Goal: Transaction & Acquisition: Purchase product/service

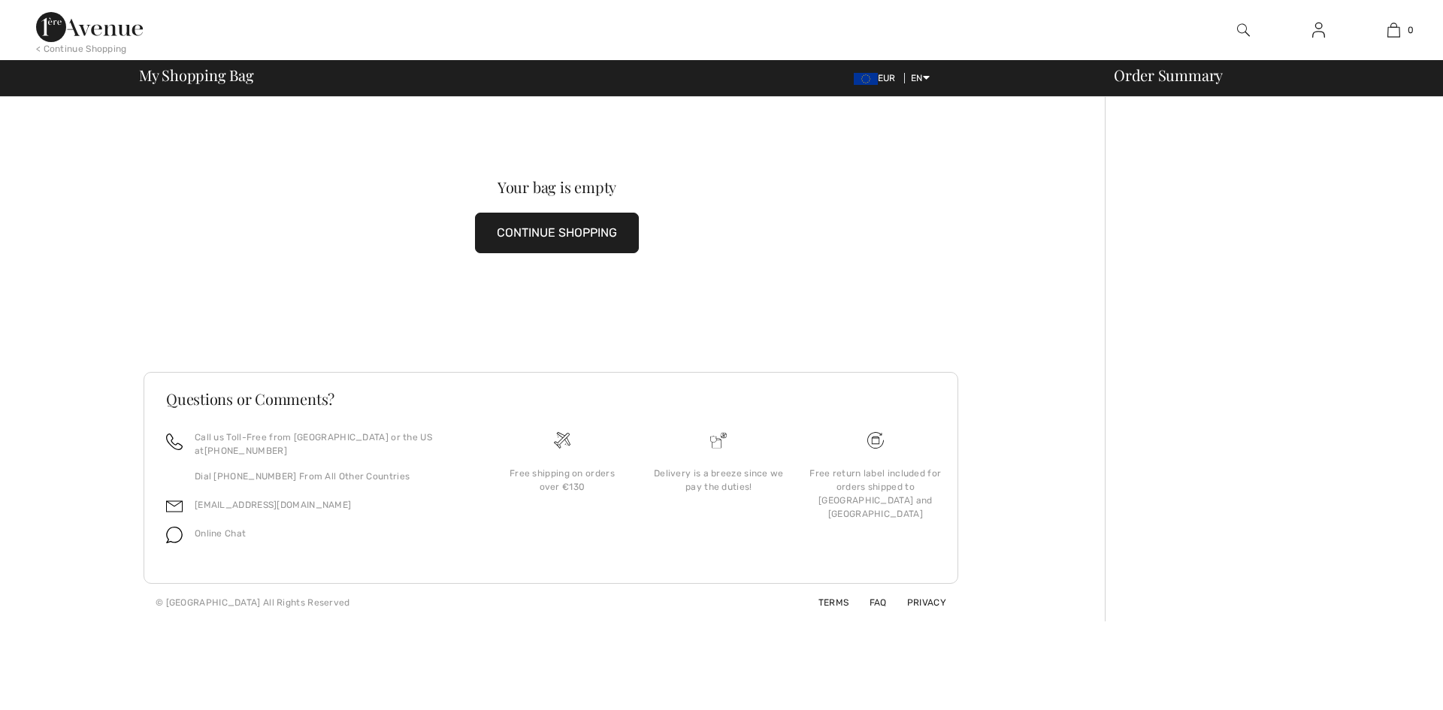
click at [518, 238] on button "CONTINUE SHOPPING" at bounding box center [557, 233] width 164 height 41
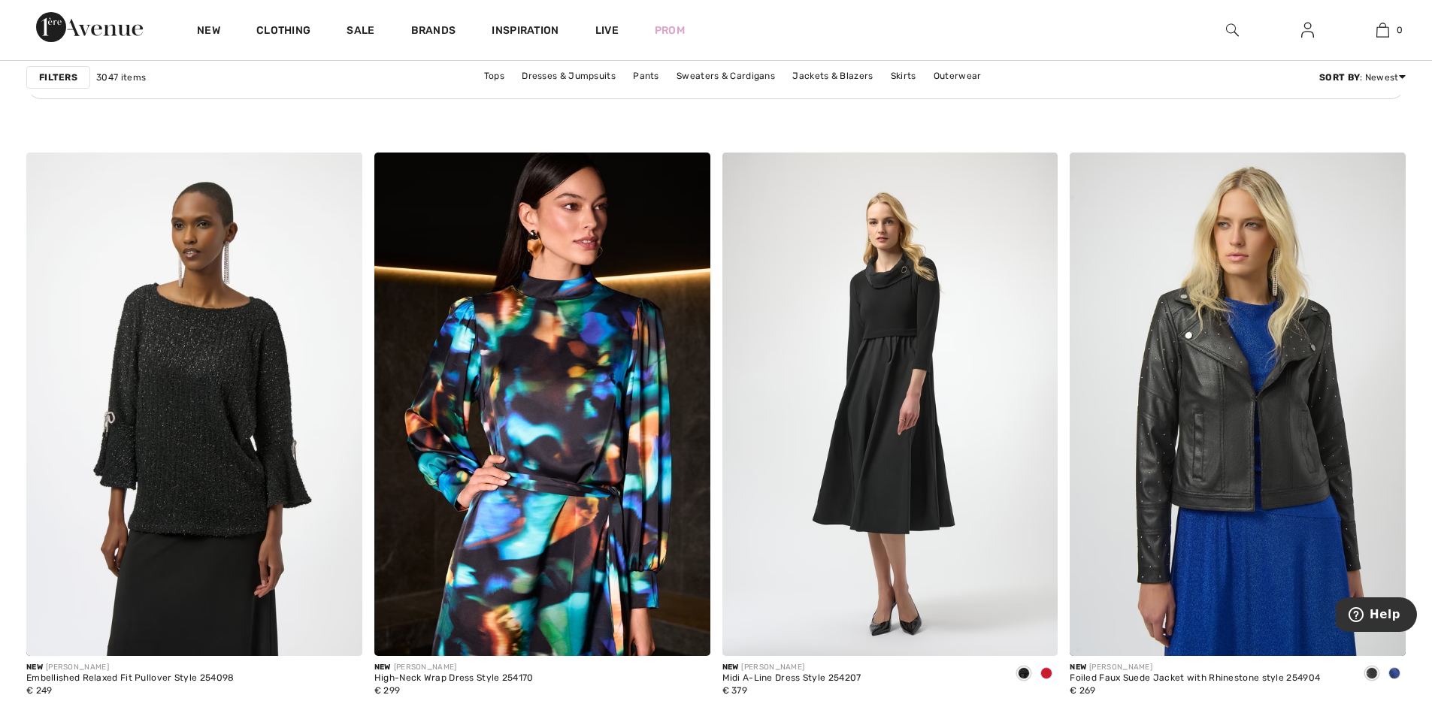
scroll to position [2613, 0]
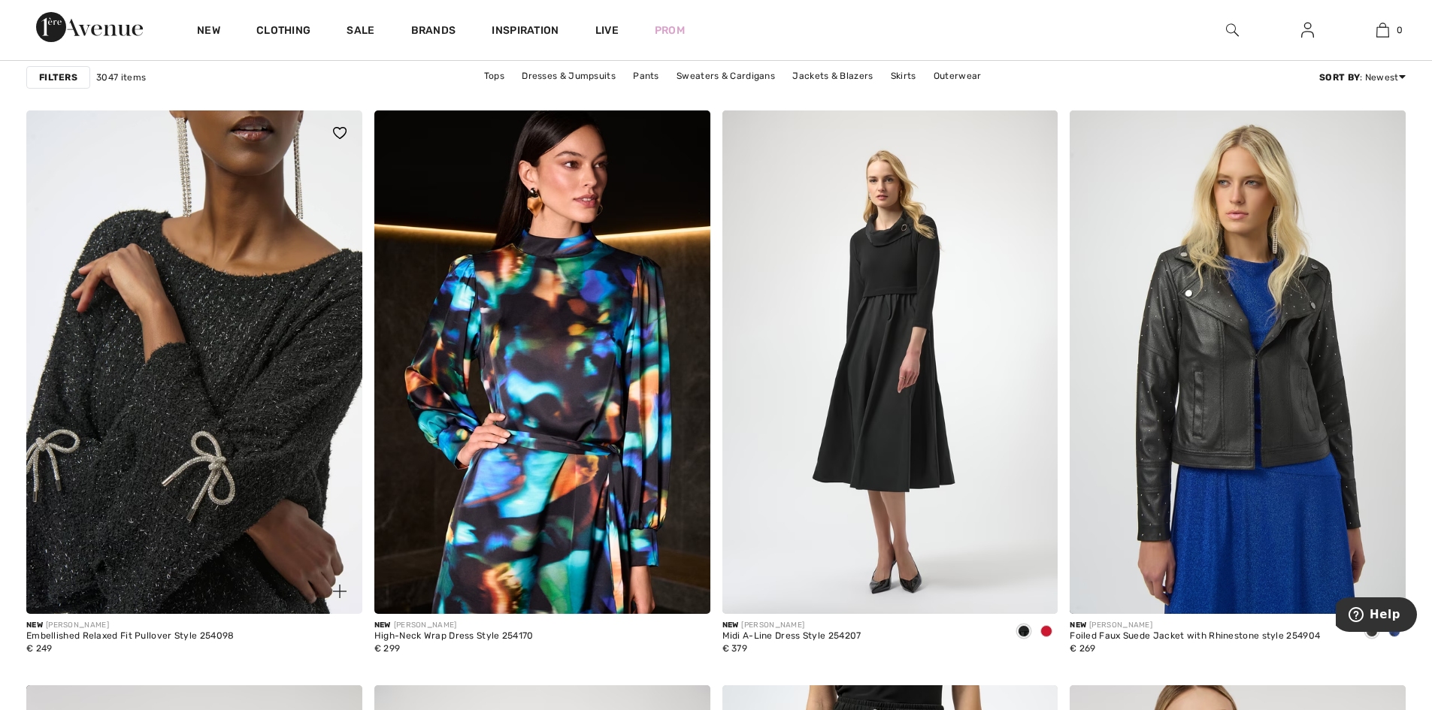
click at [162, 441] on img at bounding box center [194, 362] width 336 height 504
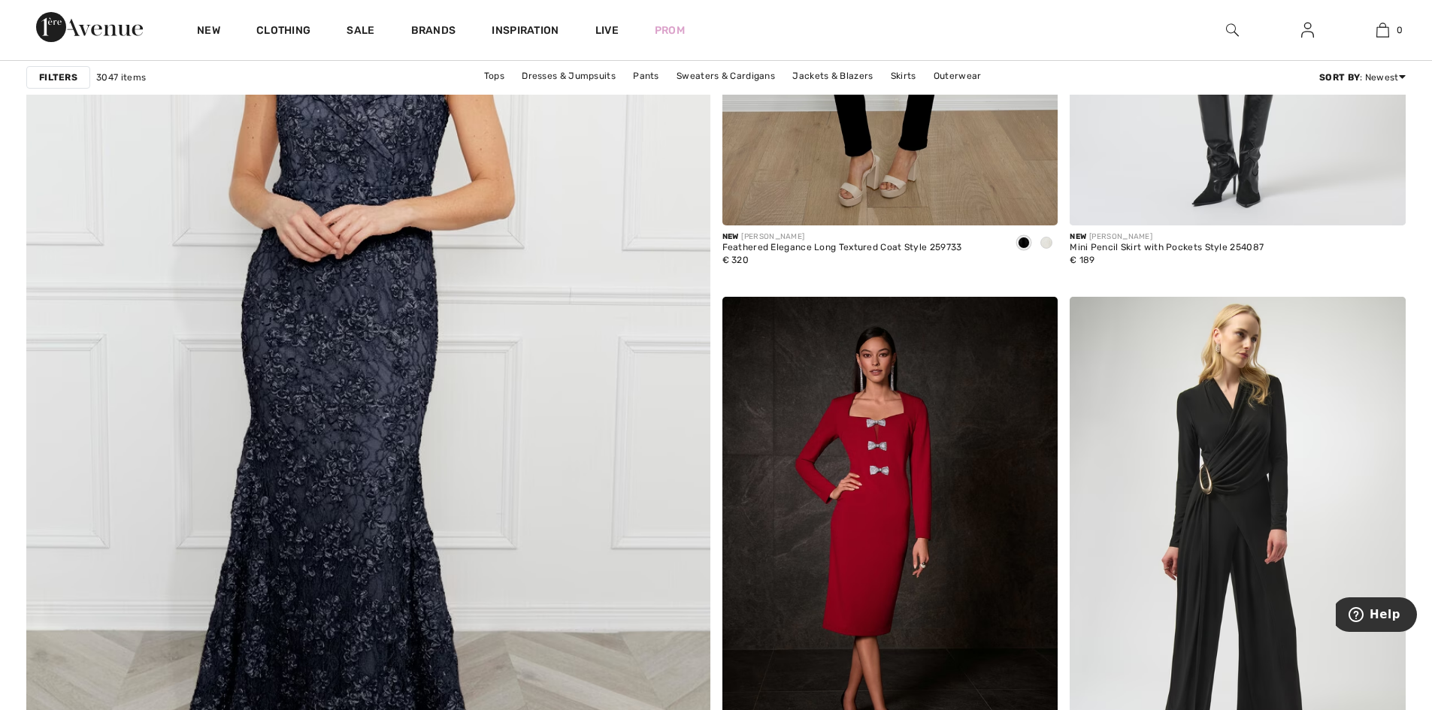
scroll to position [5089, 0]
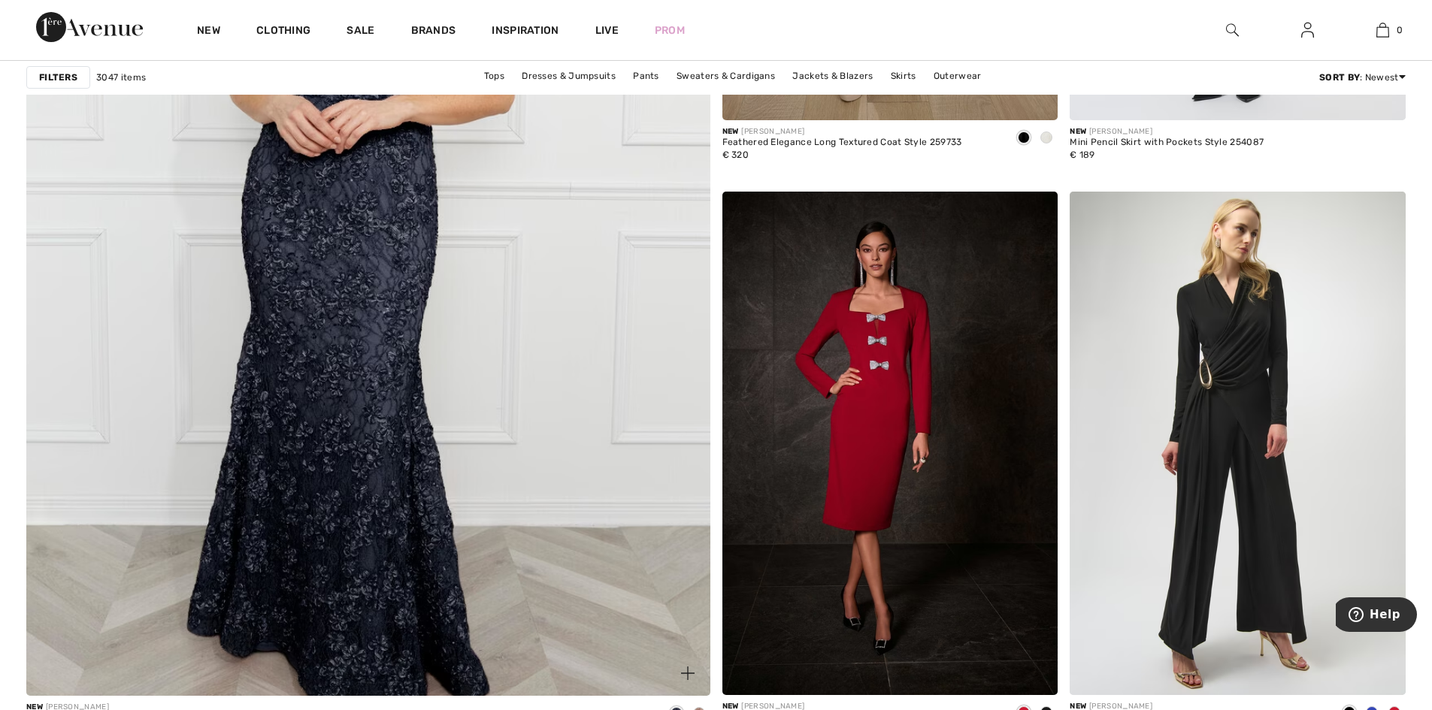
click at [405, 301] on img at bounding box center [368, 232] width 820 height 1230
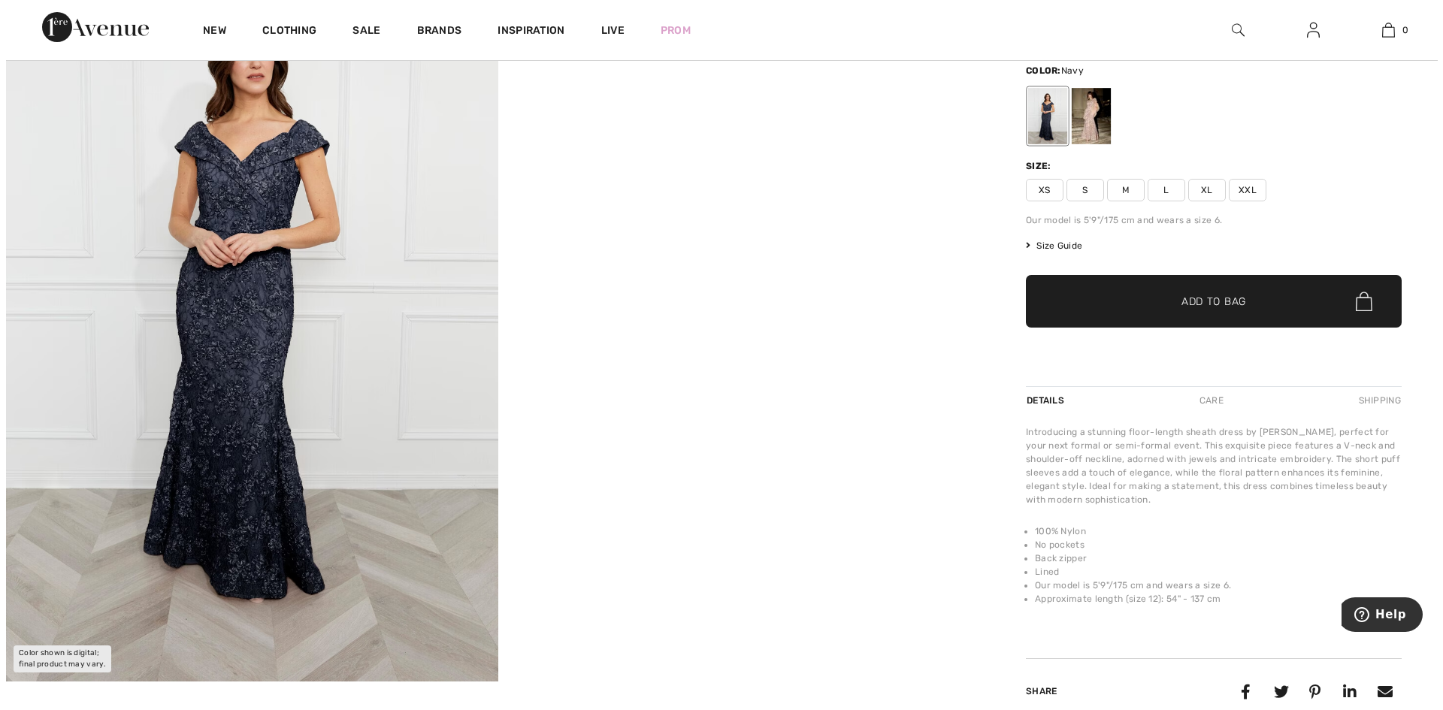
scroll to position [95, 0]
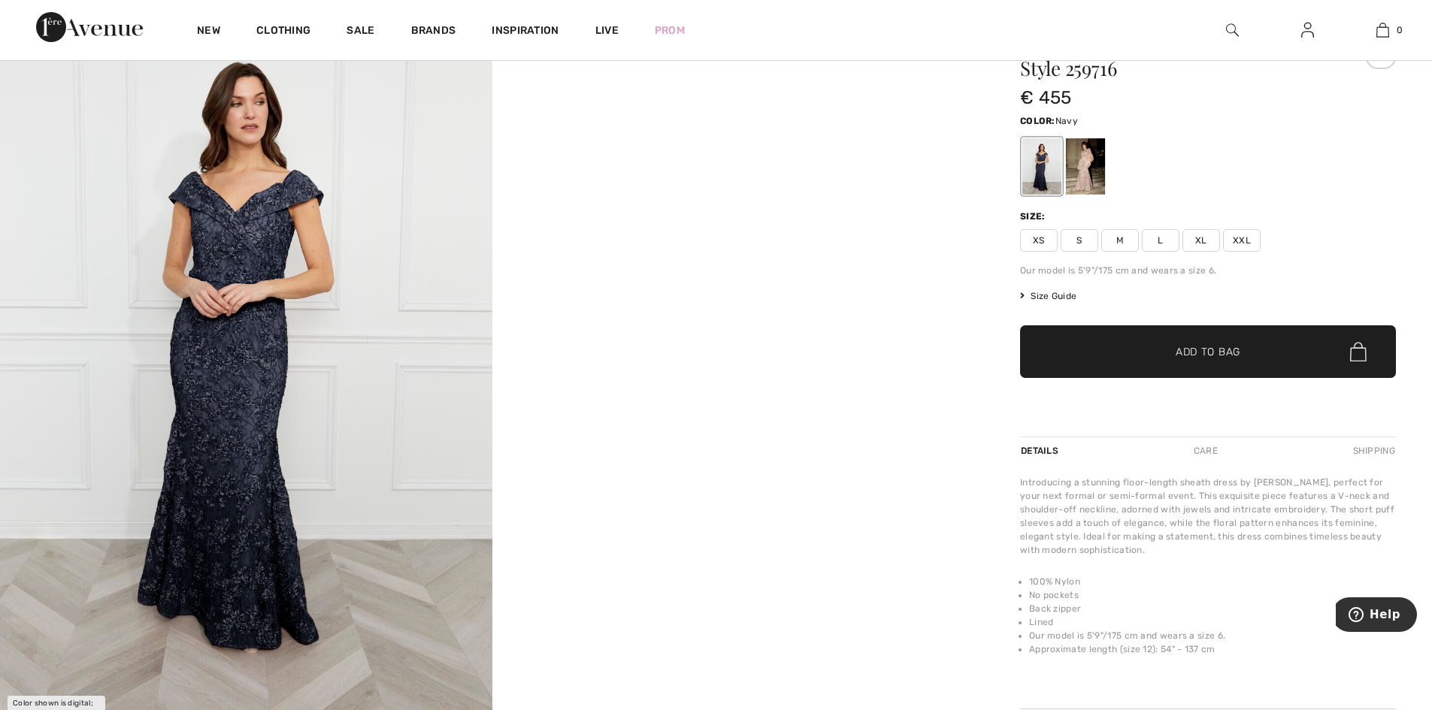
click at [1039, 168] on div at bounding box center [1041, 166] width 39 height 56
click at [380, 277] on img at bounding box center [246, 363] width 492 height 738
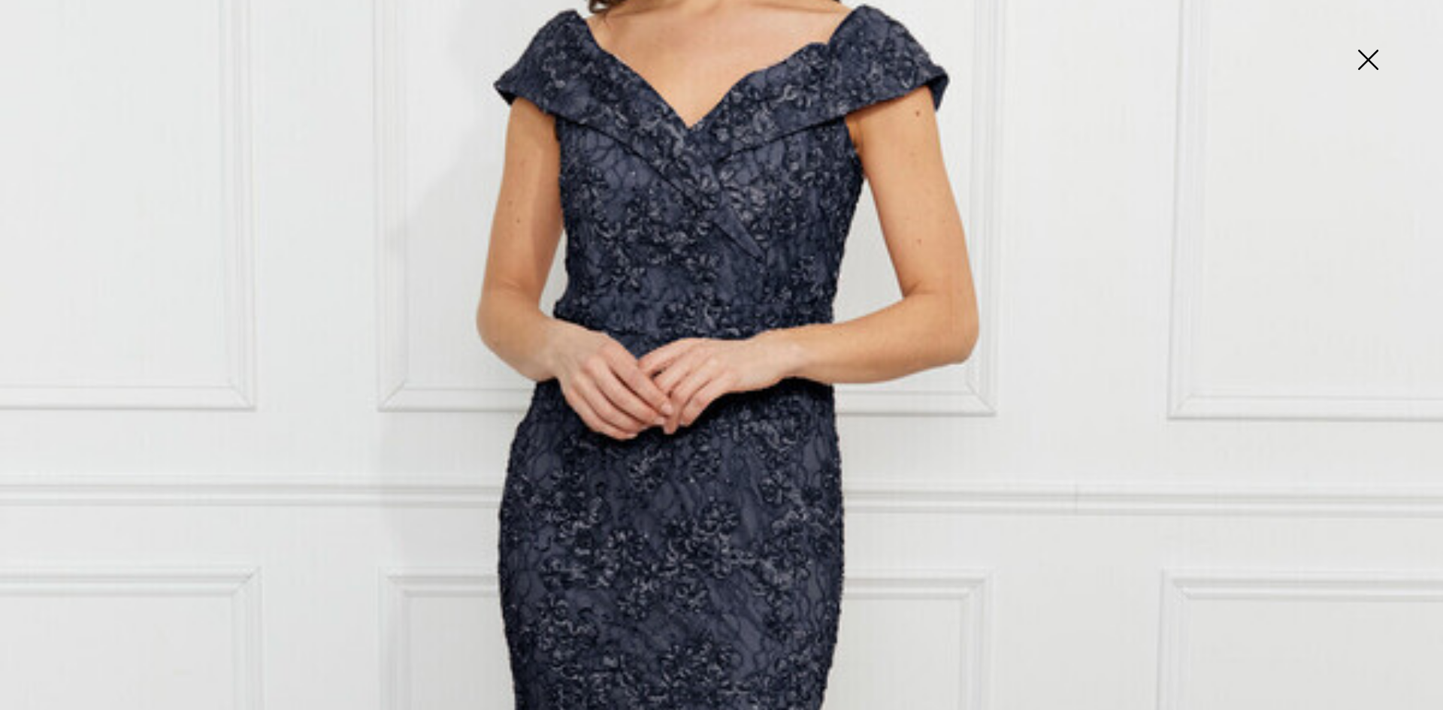
scroll to position [473, 0]
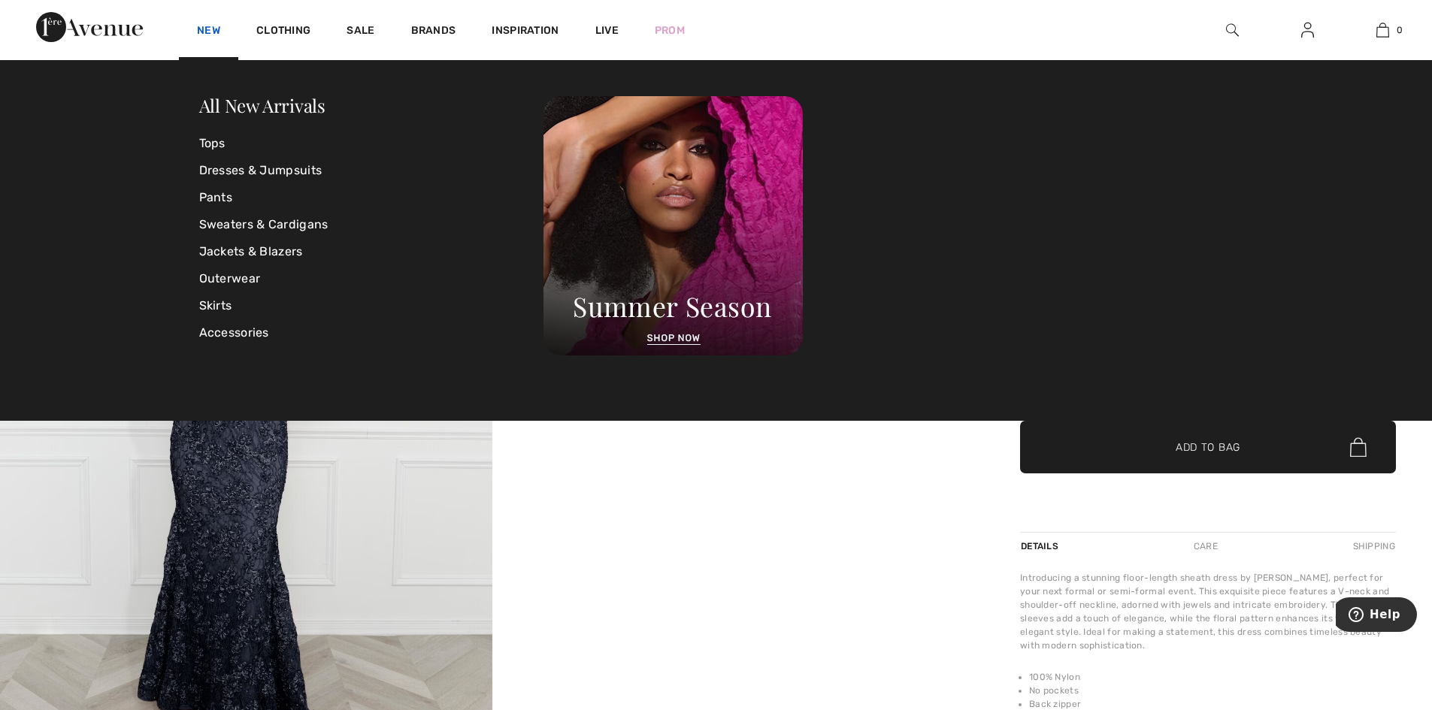
click at [209, 28] on link "New" at bounding box center [208, 32] width 23 height 16
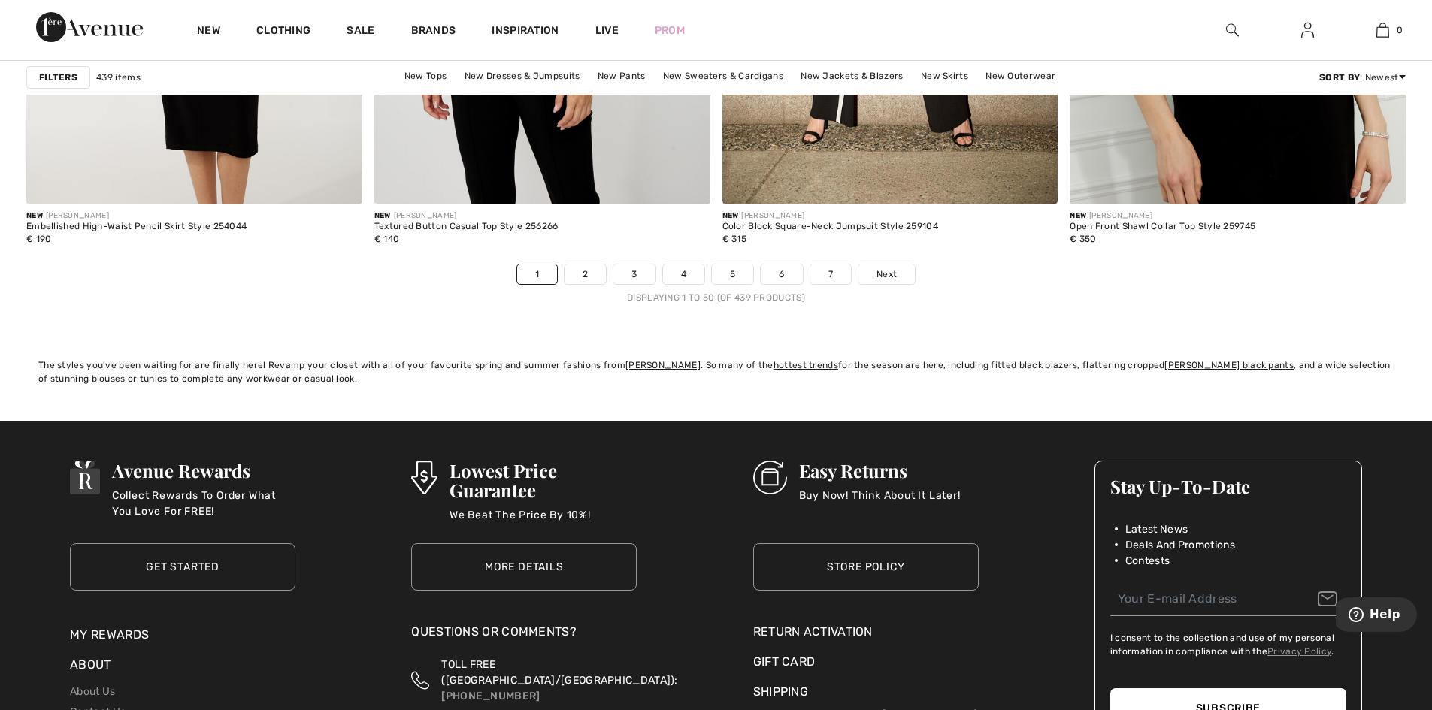
scroll to position [8537, 0]
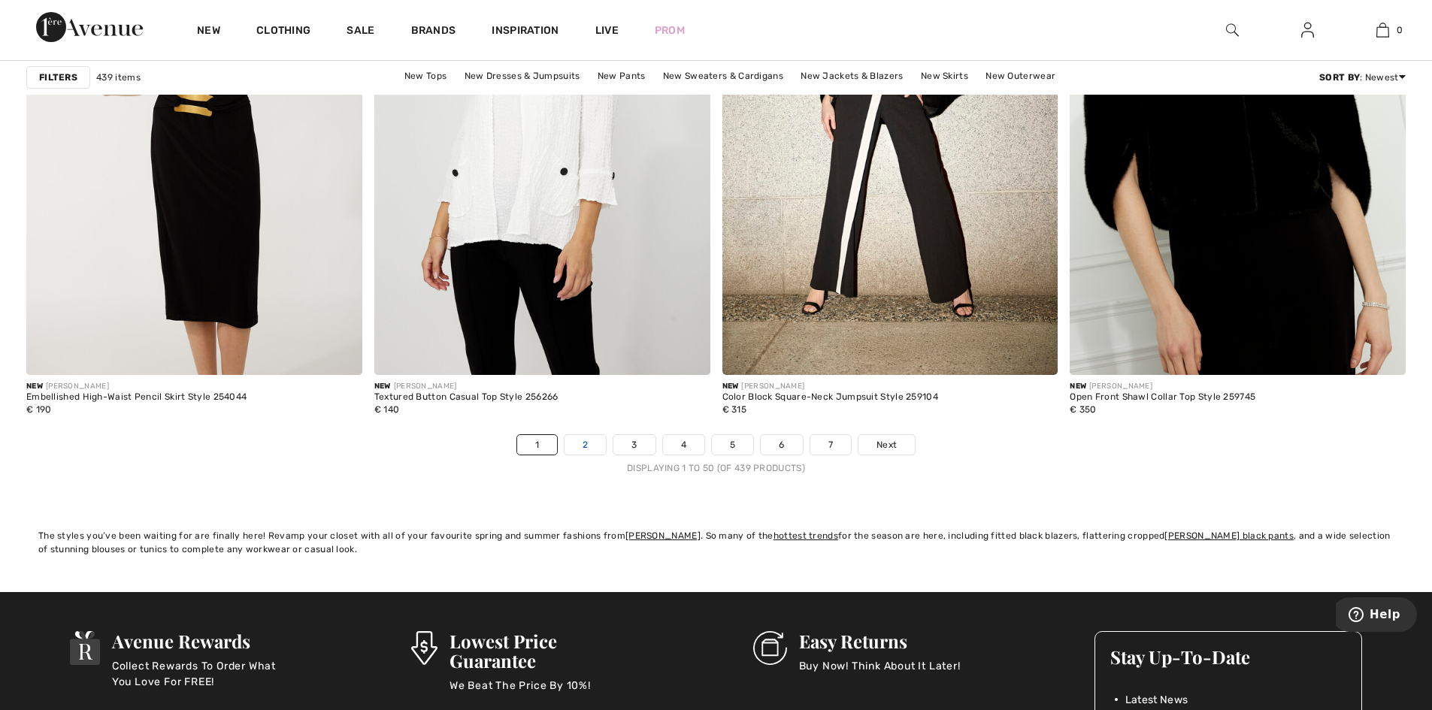
click at [568, 442] on link "2" at bounding box center [584, 445] width 41 height 20
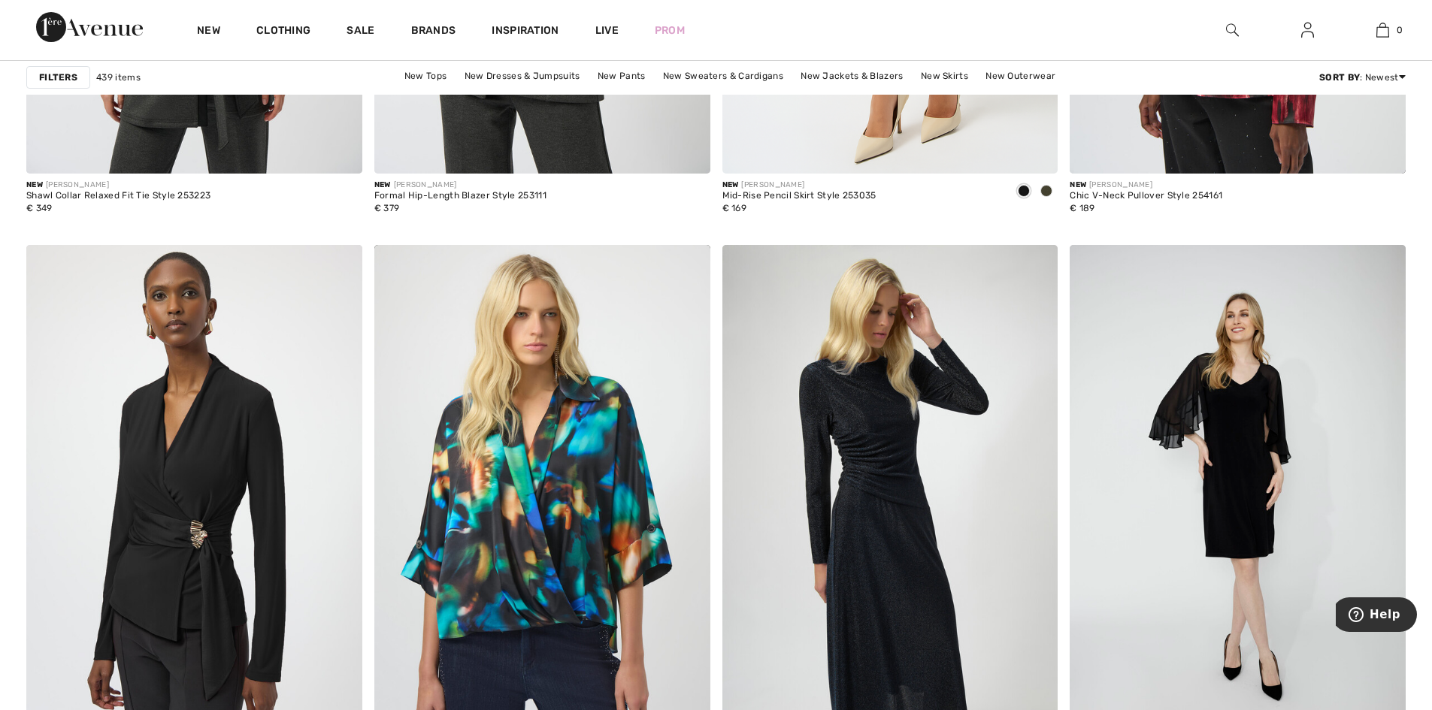
scroll to position [3900, 0]
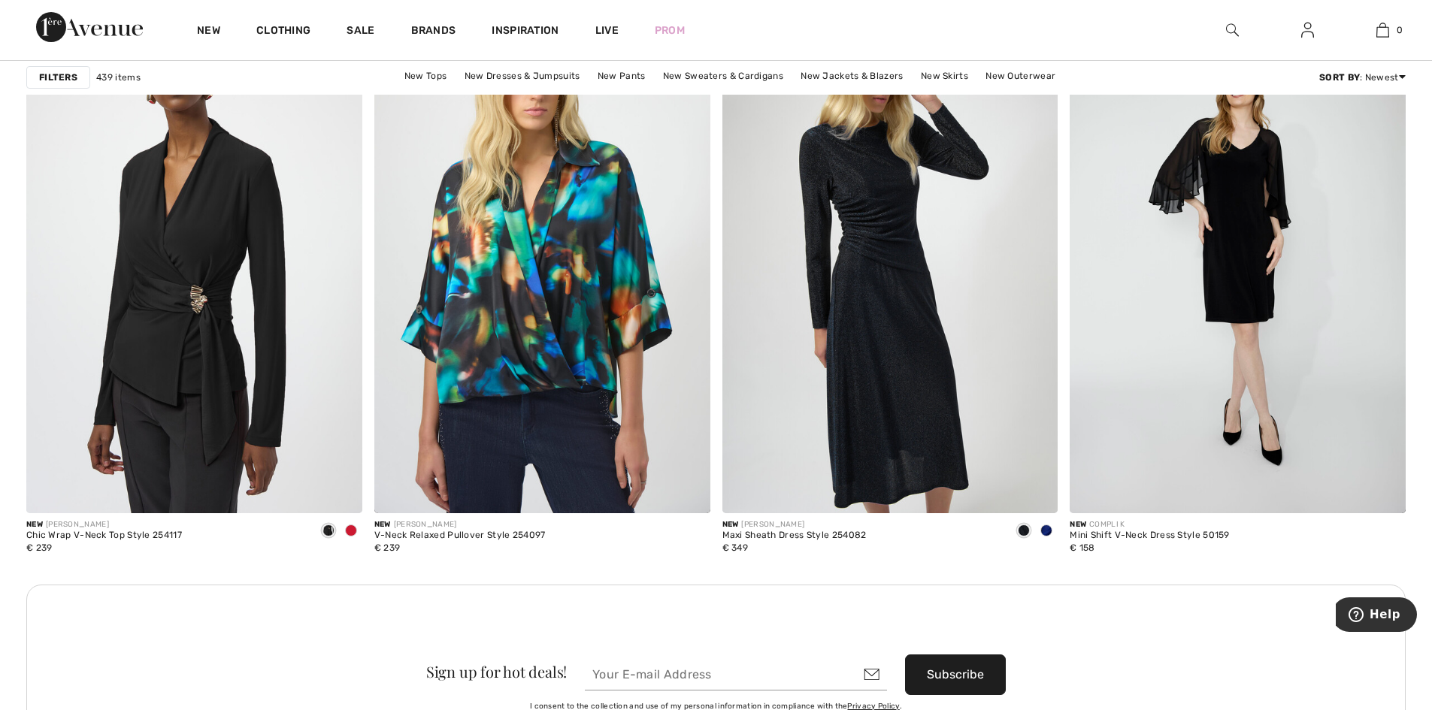
drag, startPoint x: 1431, startPoint y: 289, endPoint x: 1430, endPoint y: 327, distance: 37.6
click at [1430, 327] on div "New Arrivals New Arrivals Discover New Styles By Joseph Ribkoff & Top Designers…" at bounding box center [716, 691] width 1432 height 9004
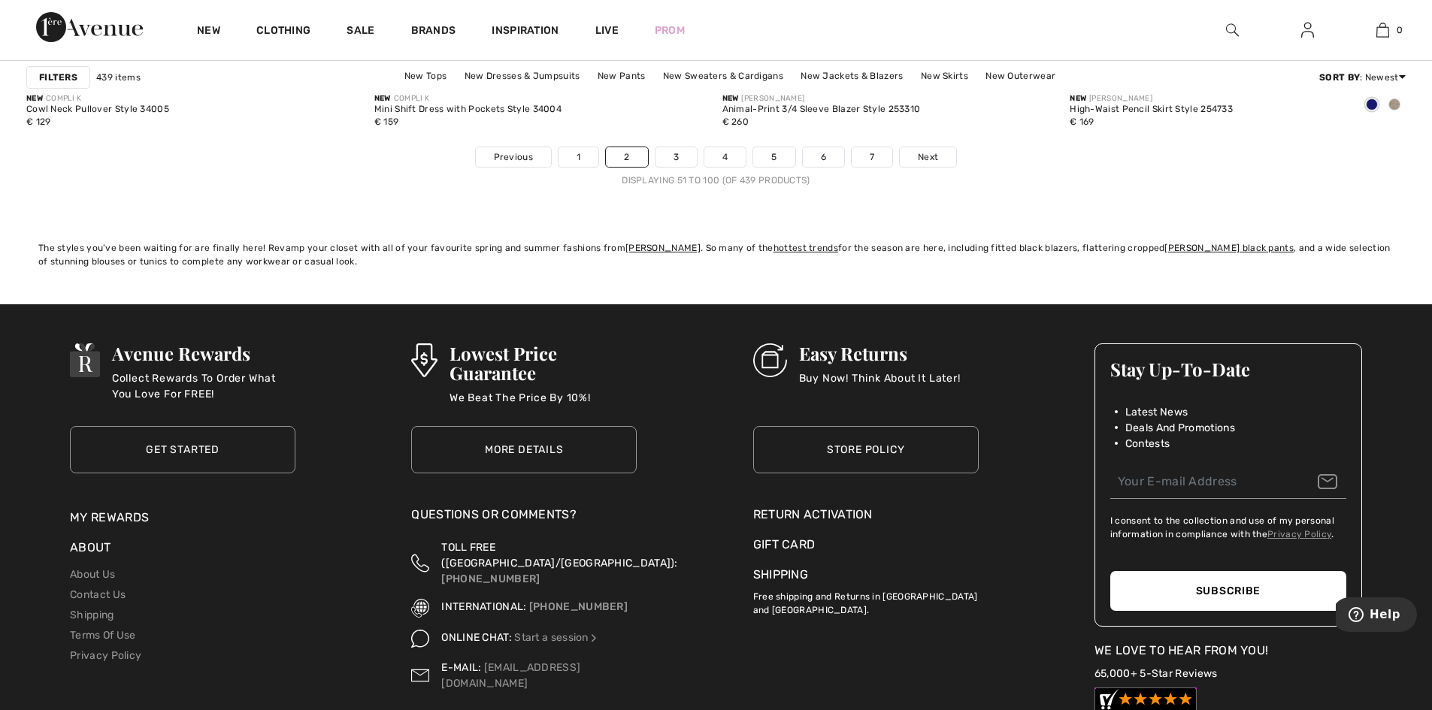
scroll to position [8644, 0]
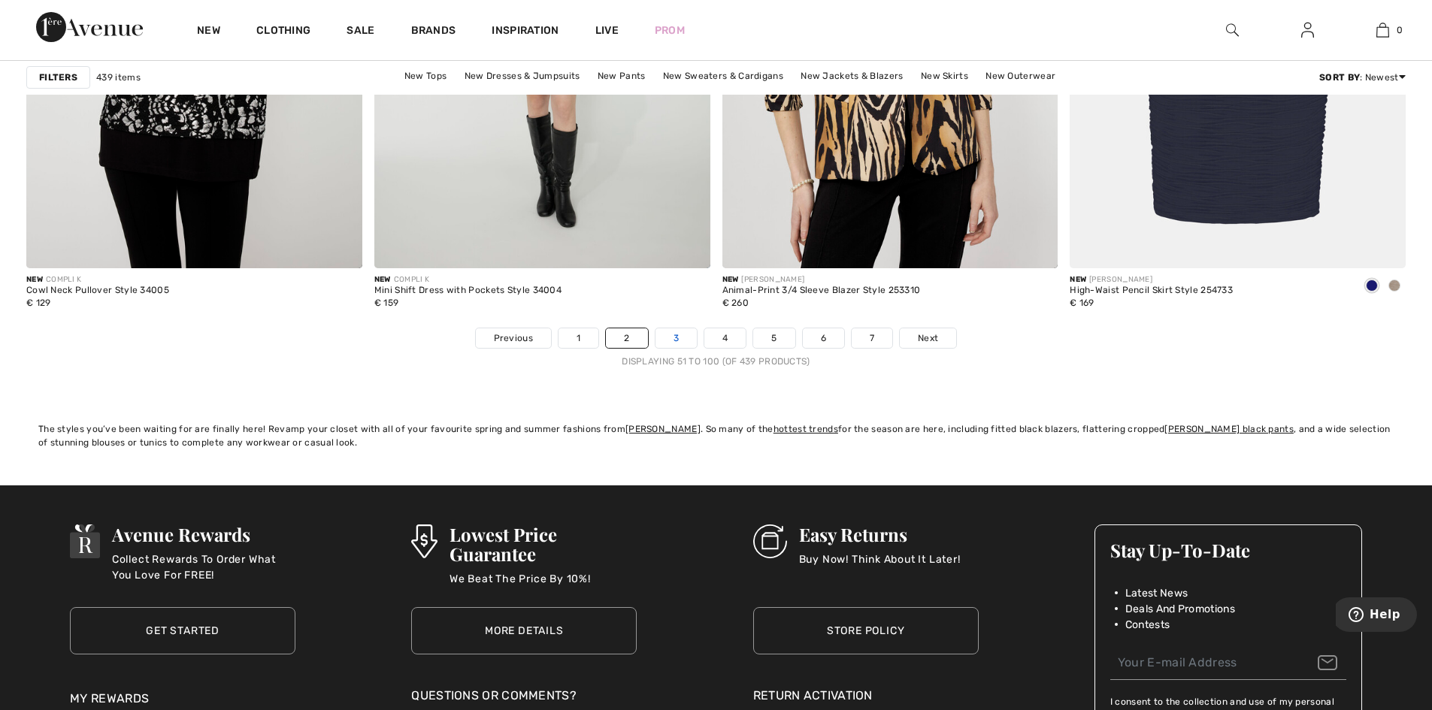
click at [684, 337] on link "3" at bounding box center [675, 338] width 41 height 20
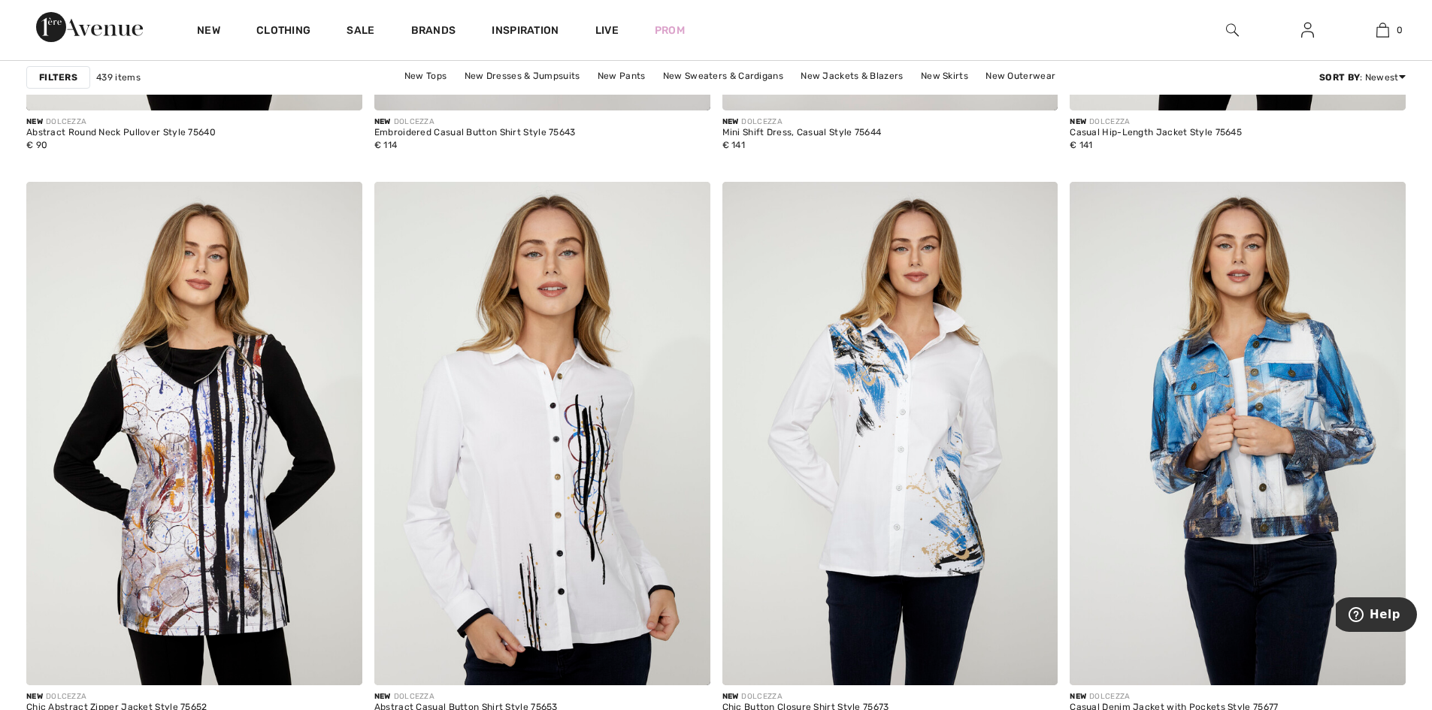
scroll to position [8430, 0]
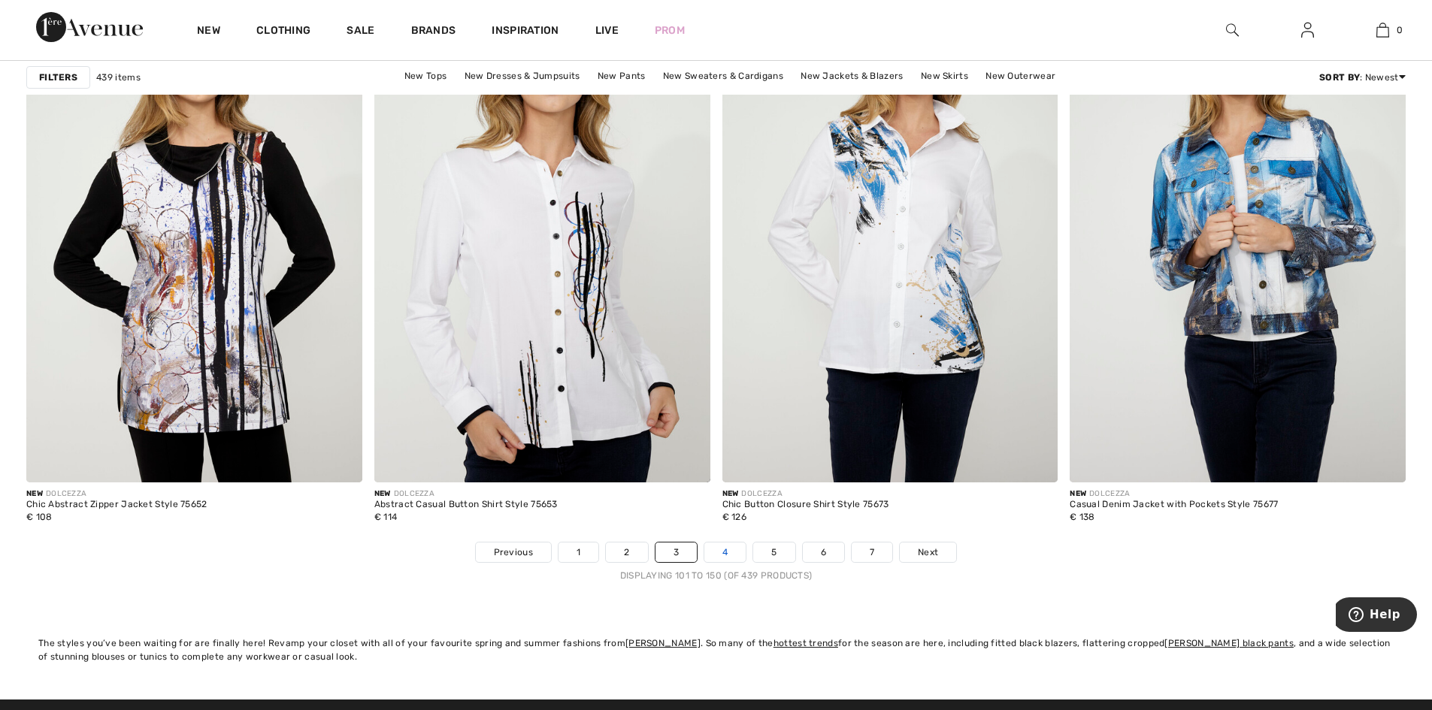
click at [725, 550] on link "4" at bounding box center [724, 553] width 41 height 20
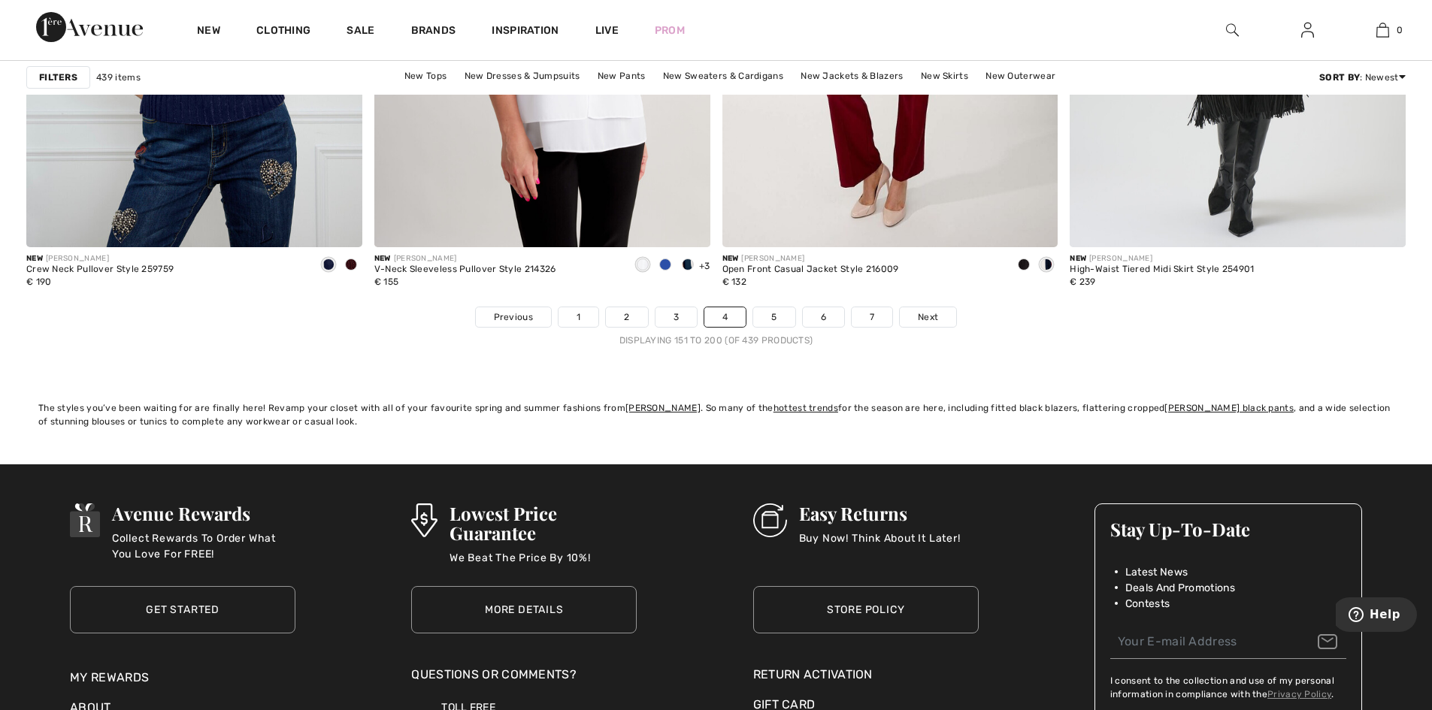
scroll to position [8740, 0]
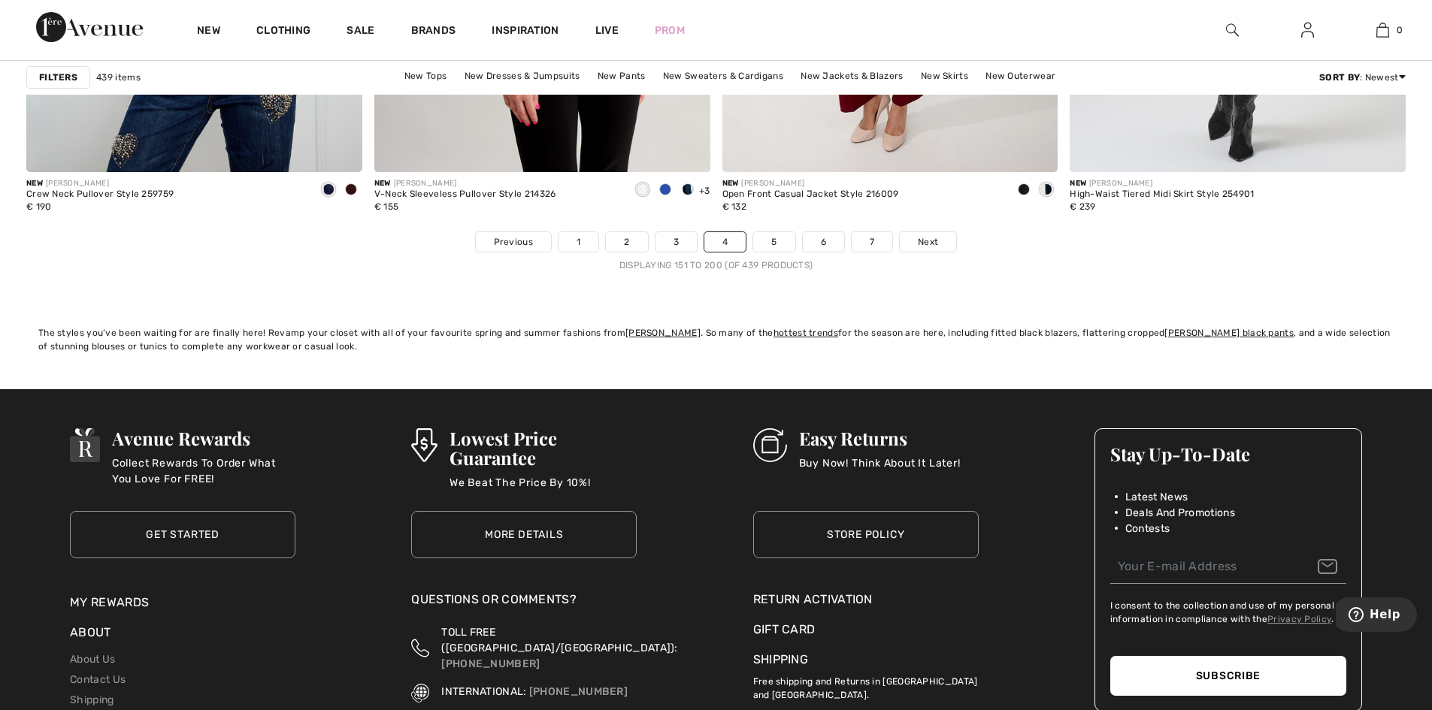
click at [773, 250] on link "5" at bounding box center [773, 242] width 41 height 20
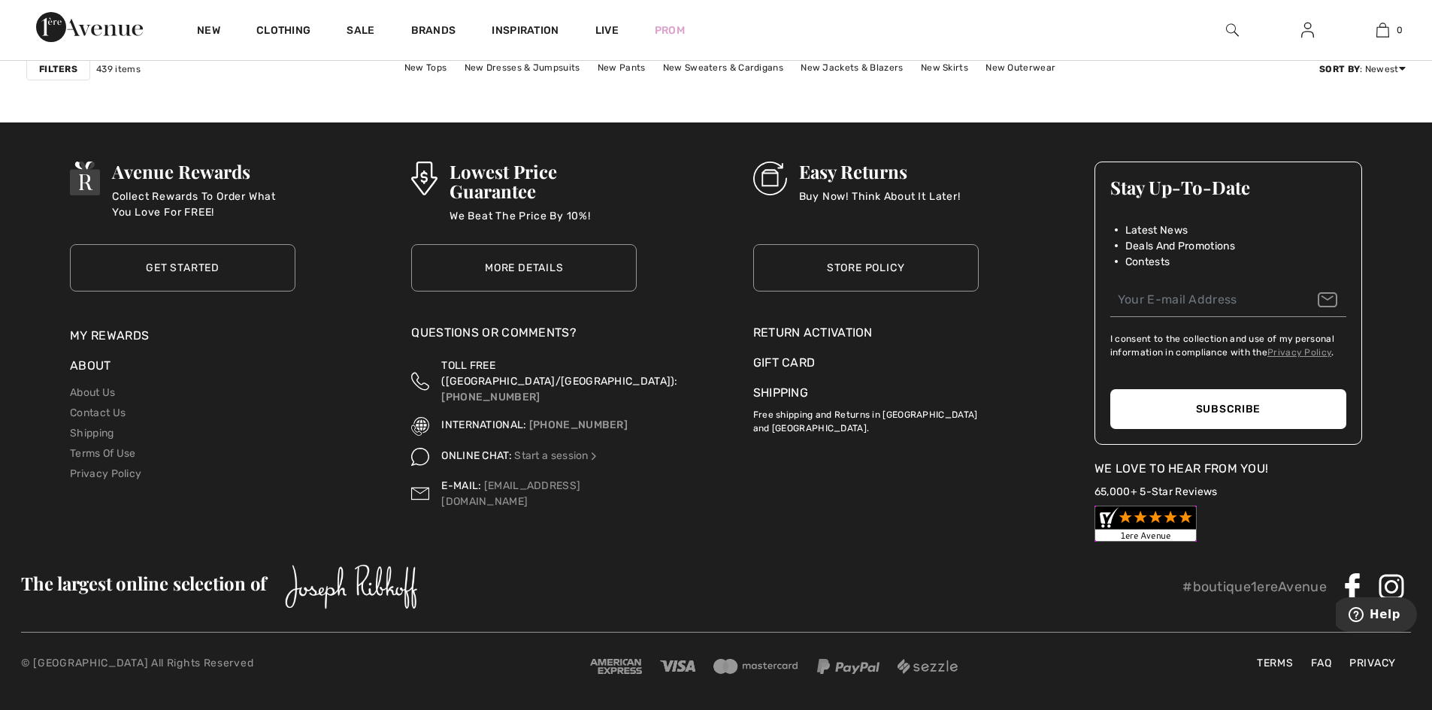
scroll to position [8644, 0]
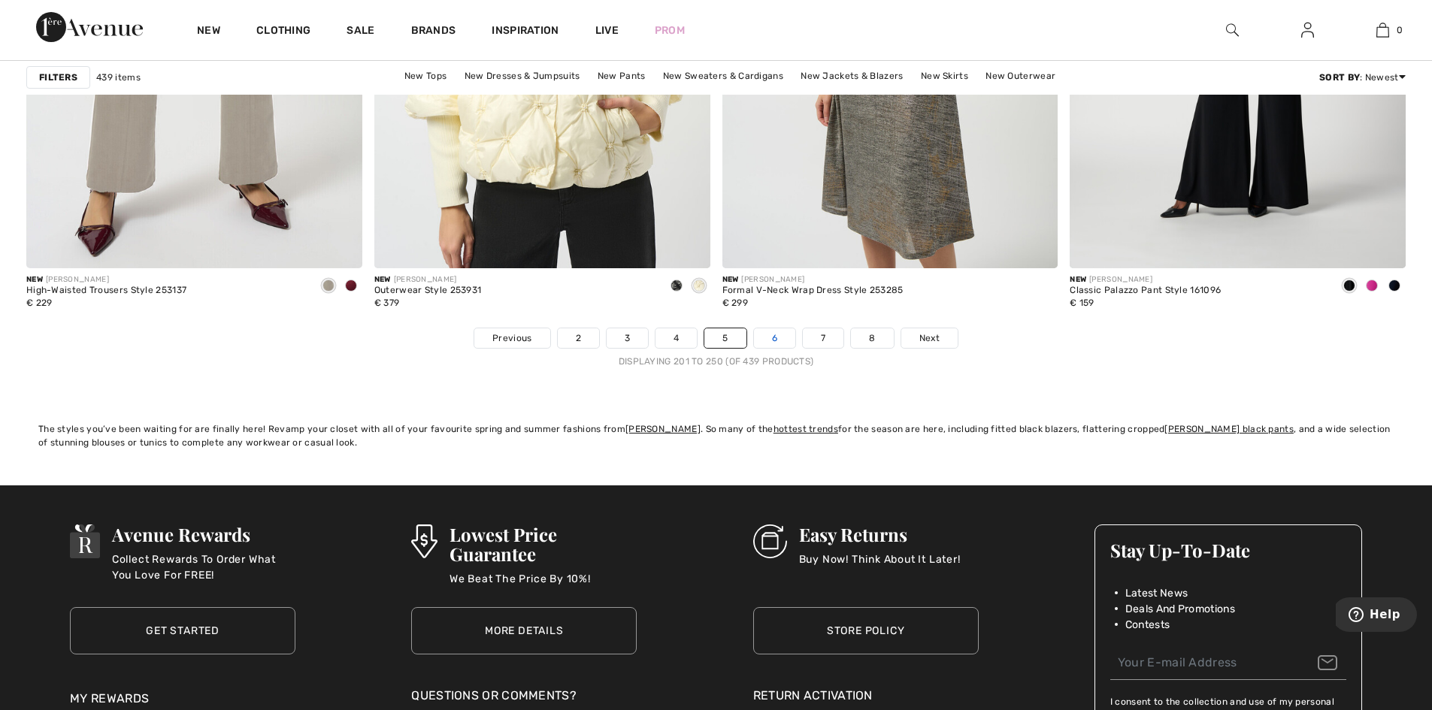
click at [770, 336] on link "6" at bounding box center [774, 338] width 41 height 20
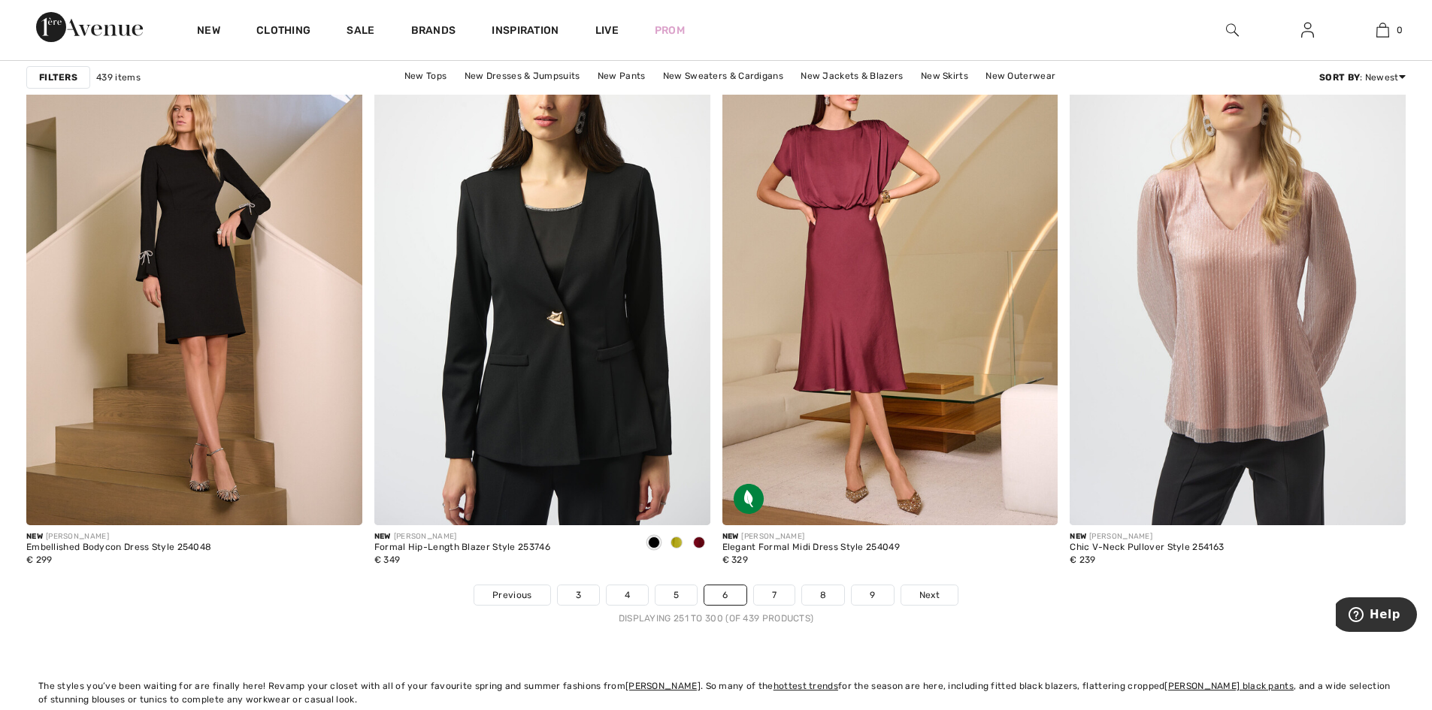
scroll to position [8516, 0]
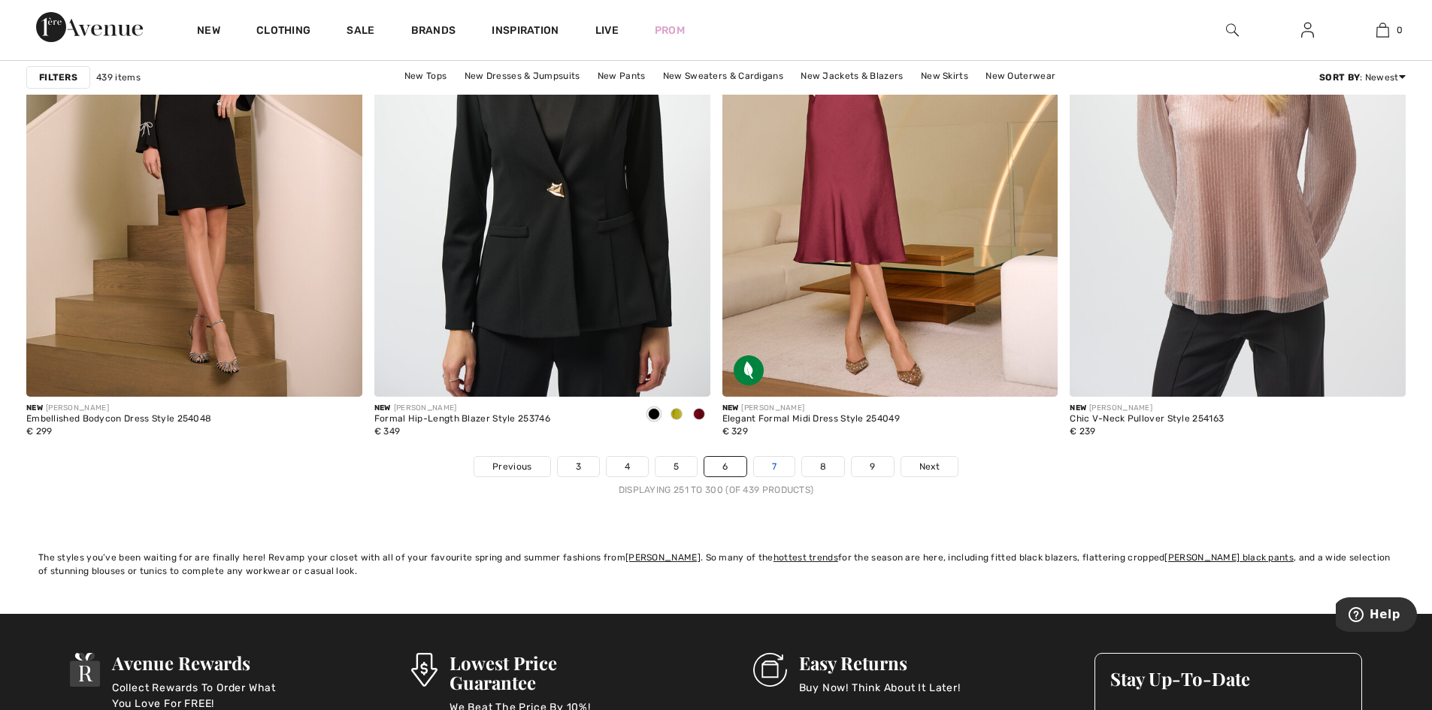
click at [780, 468] on link "7" at bounding box center [774, 467] width 41 height 20
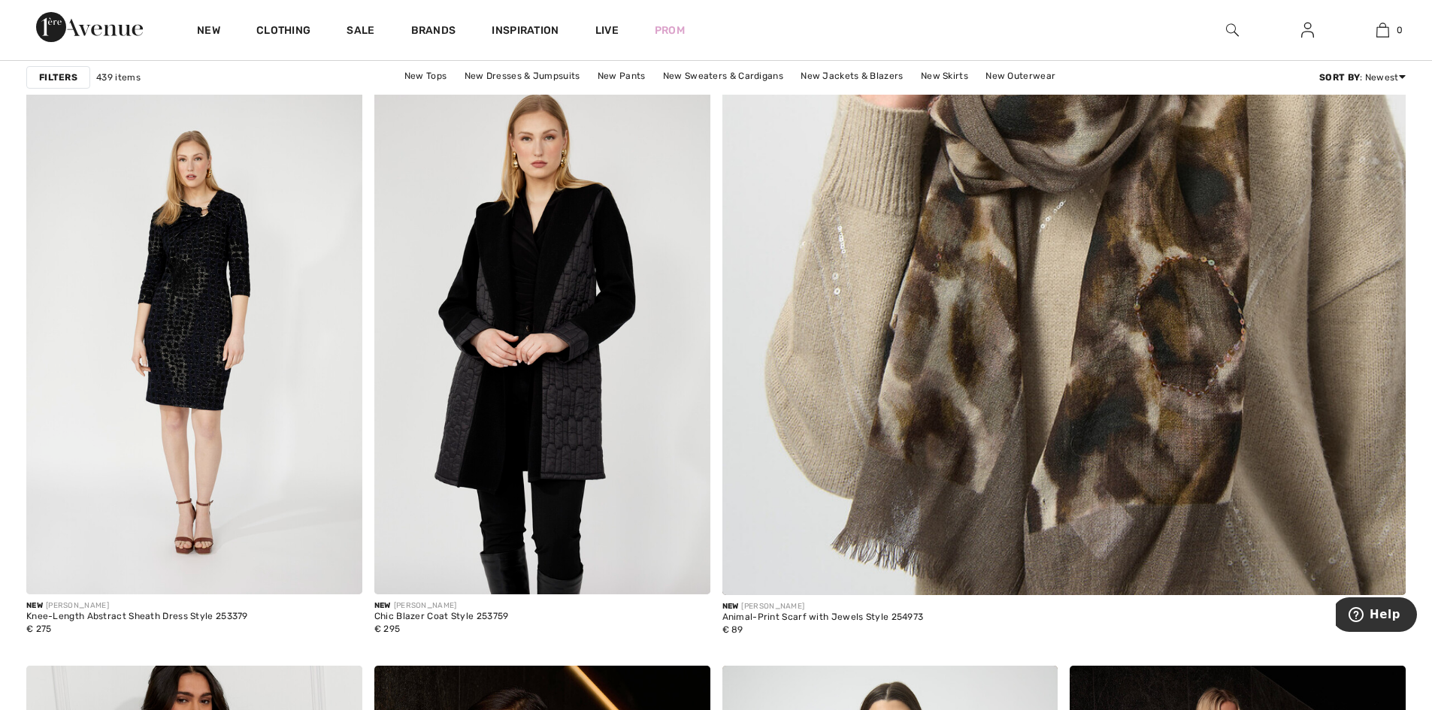
scroll to position [684, 0]
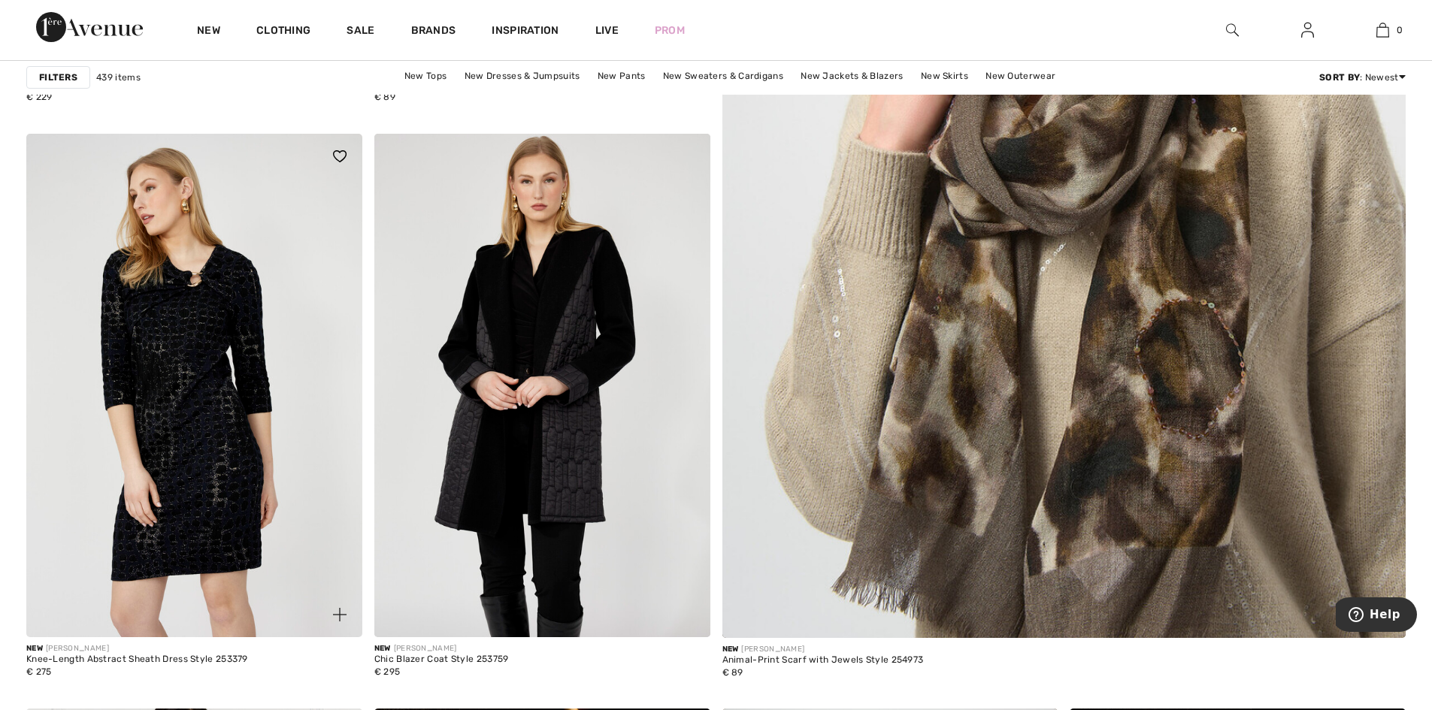
click at [247, 289] on img at bounding box center [194, 386] width 336 height 504
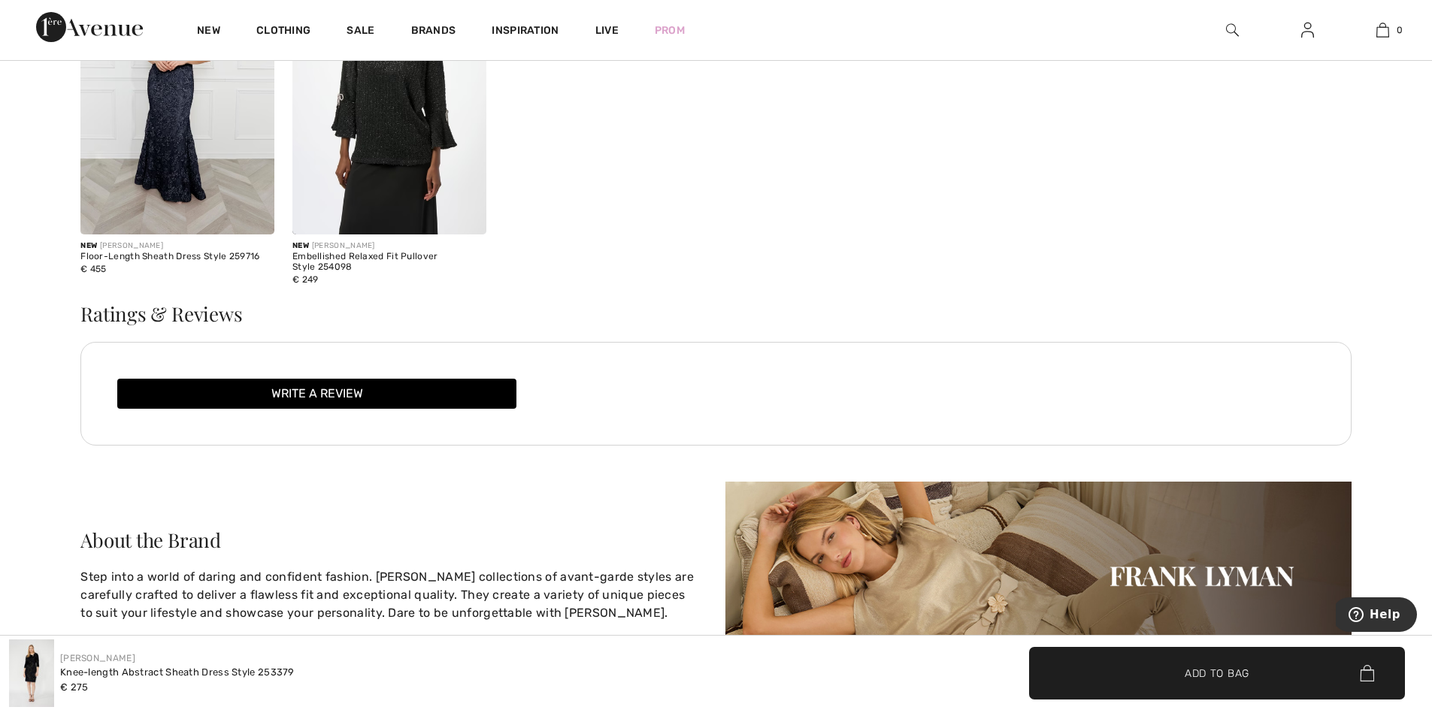
scroll to position [2604, 0]
